Goal: Task Accomplishment & Management: Use online tool/utility

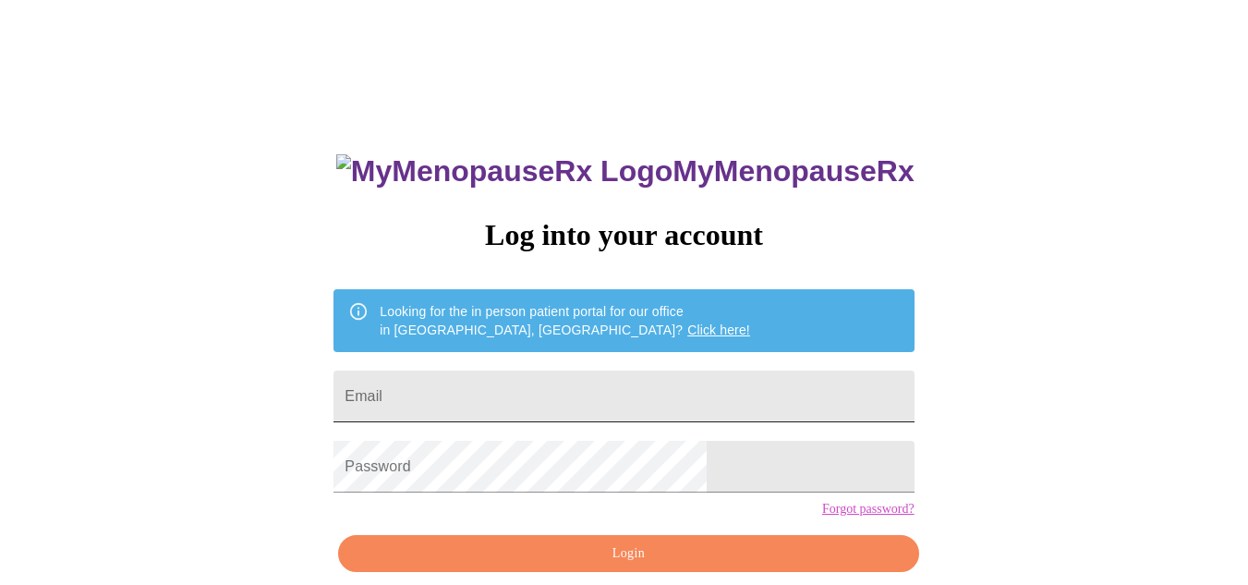
click at [500, 390] on input "Email" at bounding box center [623, 396] width 580 height 52
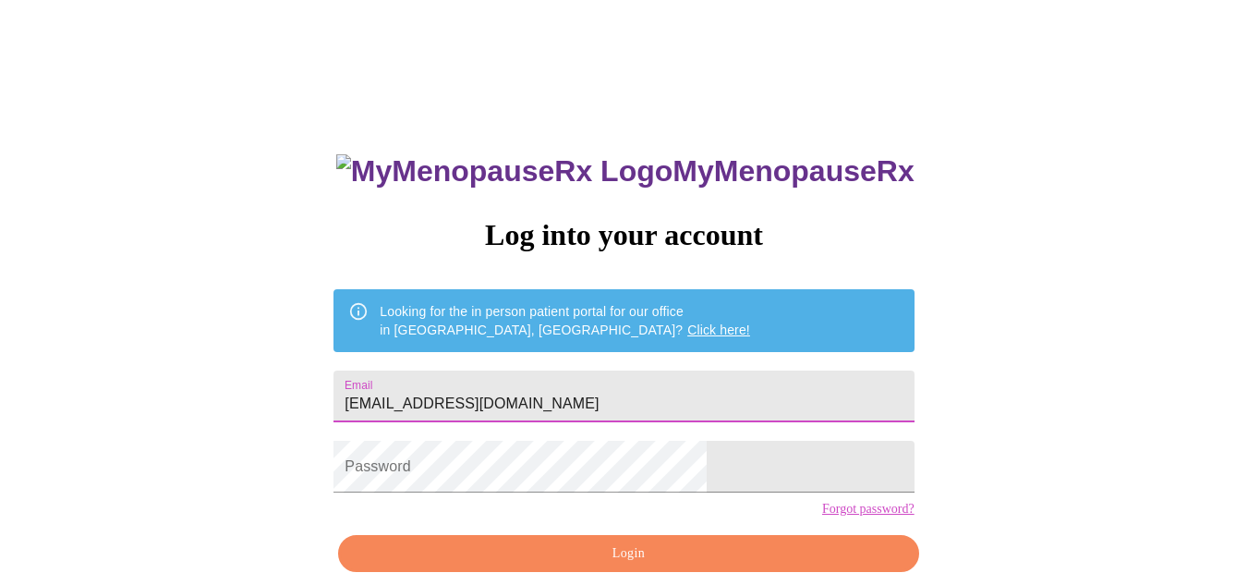
type input "[EMAIL_ADDRESS][DOMAIN_NAME]"
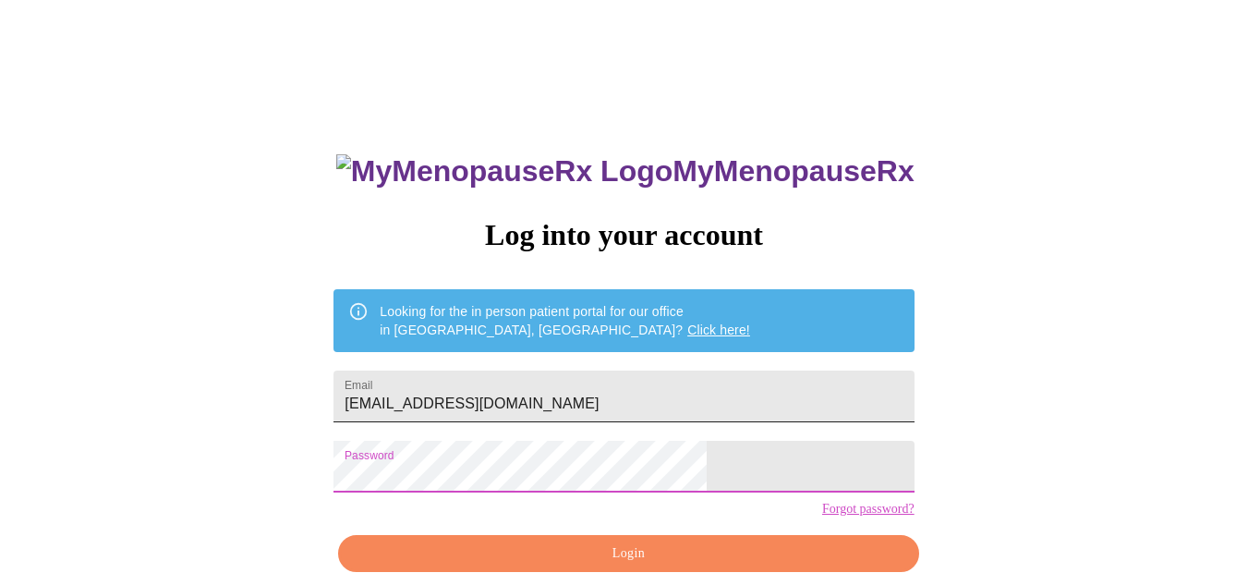
scroll to position [83, 0]
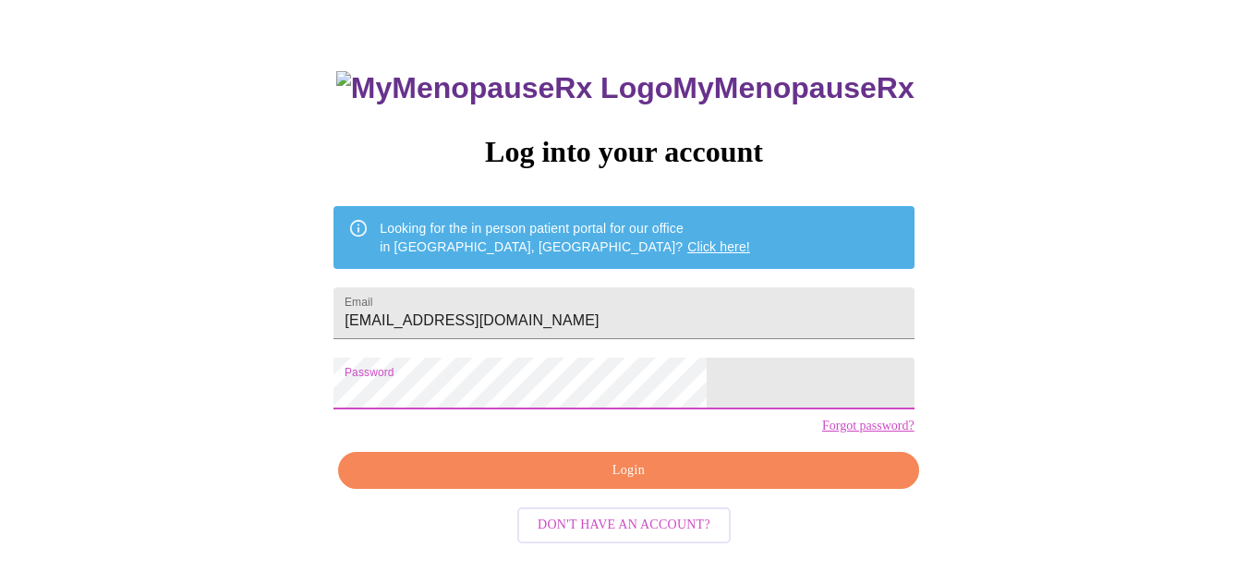
click at [634, 482] on span "Login" at bounding box center [627, 470] width 537 height 23
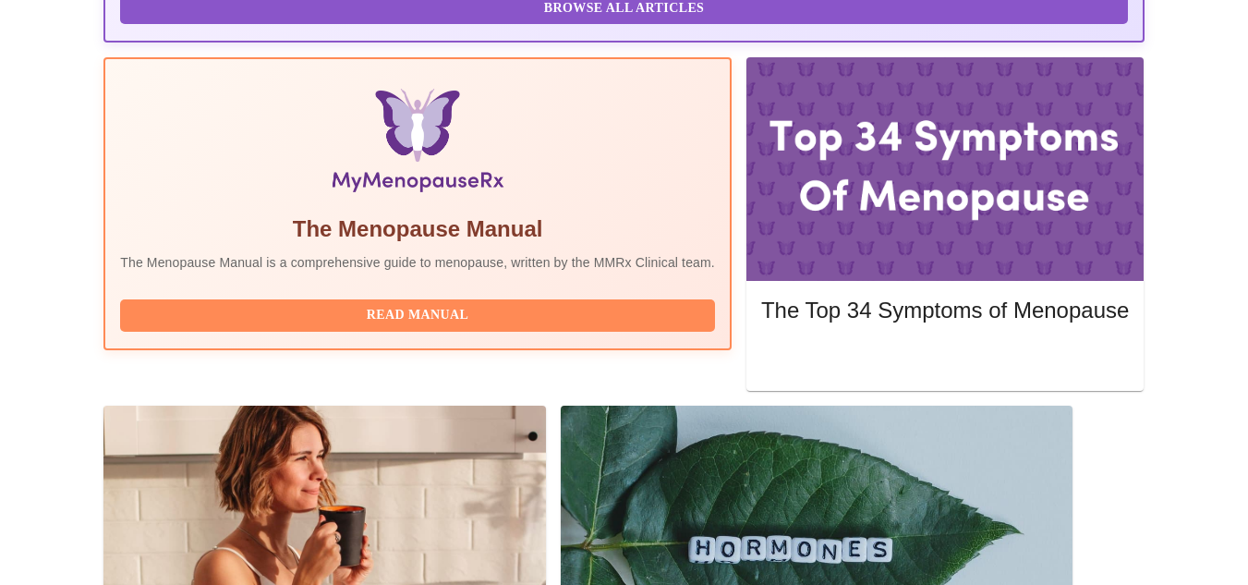
scroll to position [635, 0]
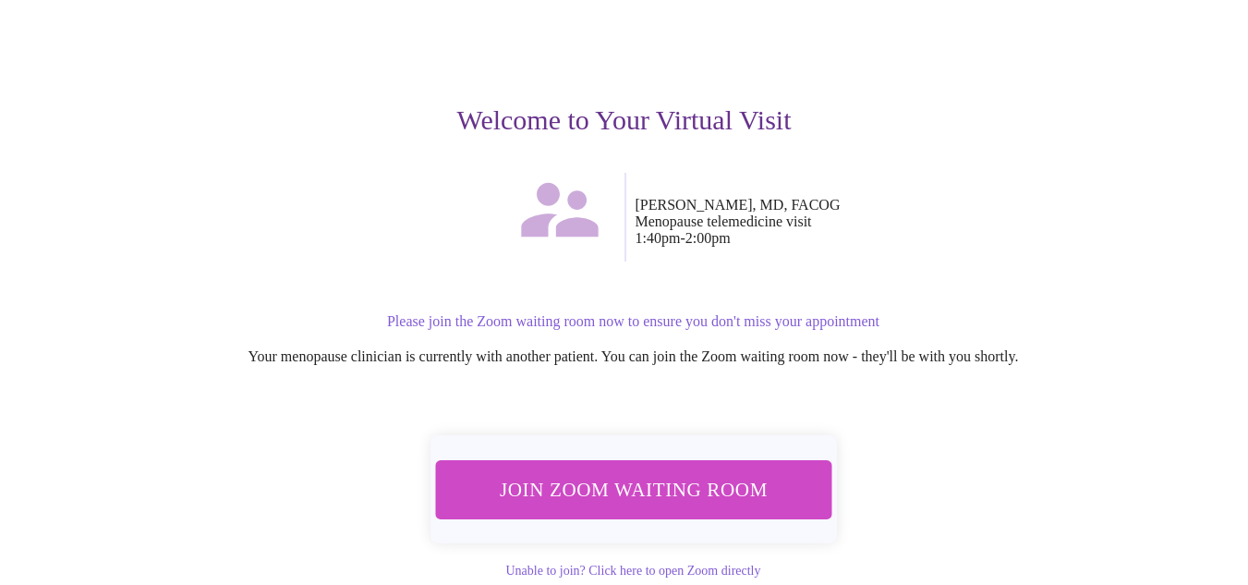
scroll to position [187, 0]
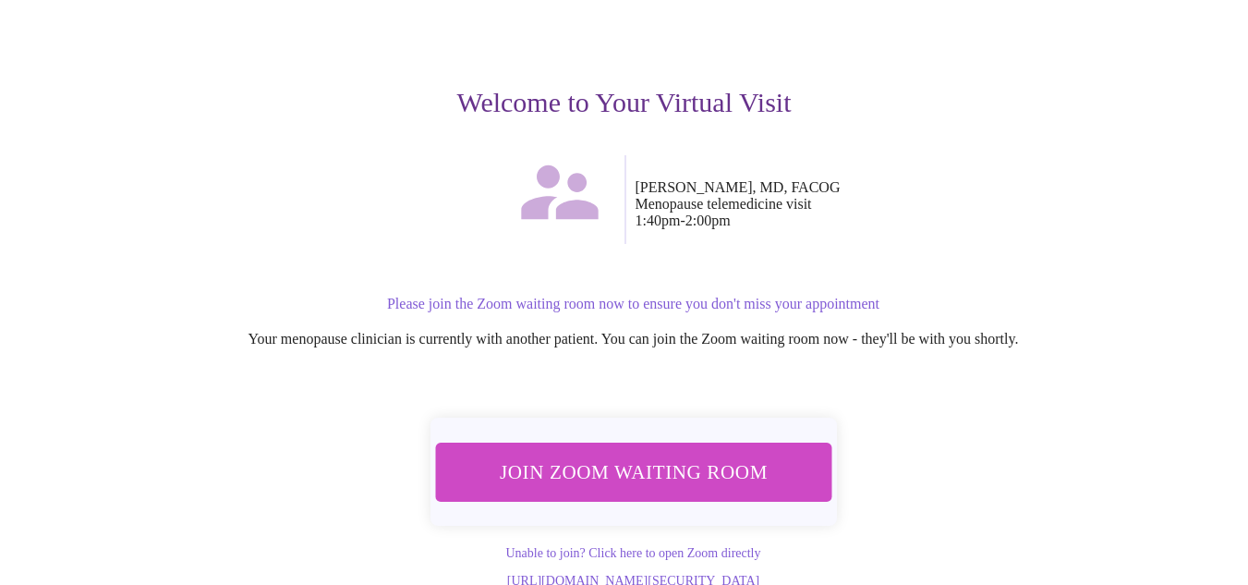
click at [710, 454] on span "Join Zoom Waiting Room" at bounding box center [632, 471] width 359 height 35
